Goal: Task Accomplishment & Management: Manage account settings

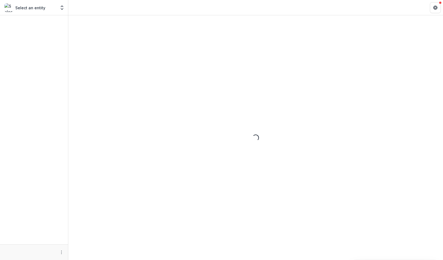
click at [290, 90] on div "Loading..." at bounding box center [255, 137] width 375 height 244
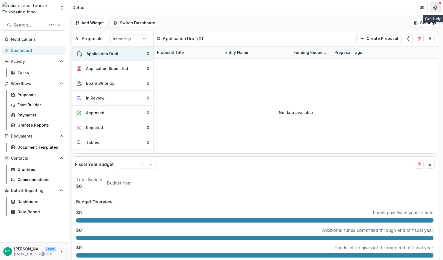
click at [434, 6] on icon "Get Help" at bounding box center [435, 7] width 4 height 4
click at [435, 7] on icon "Get Help" at bounding box center [435, 6] width 1 height 1
click at [34, 251] on p "[PERSON_NAME]" at bounding box center [28, 249] width 28 height 6
click at [63, 249] on icon "More" at bounding box center [61, 251] width 4 height 4
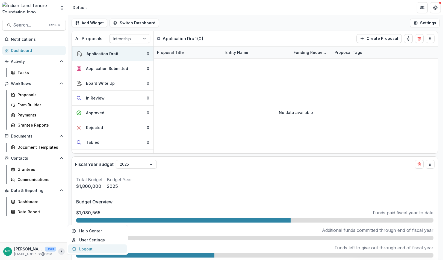
click at [83, 250] on button "Logout" at bounding box center [97, 248] width 58 height 9
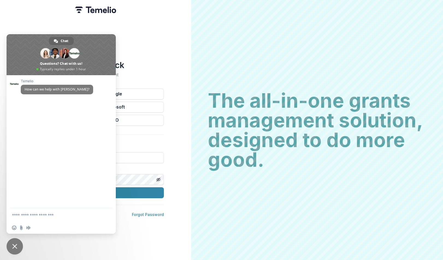
click at [9, 246] on span "Close chat" at bounding box center [15, 246] width 16 height 16
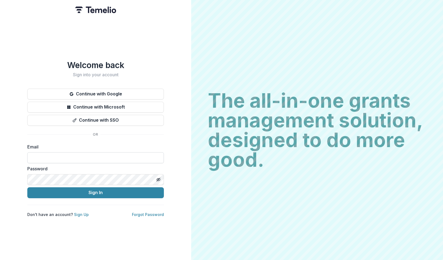
click at [49, 157] on input at bounding box center [95, 157] width 137 height 11
